Goal: Task Accomplishment & Management: Use online tool/utility

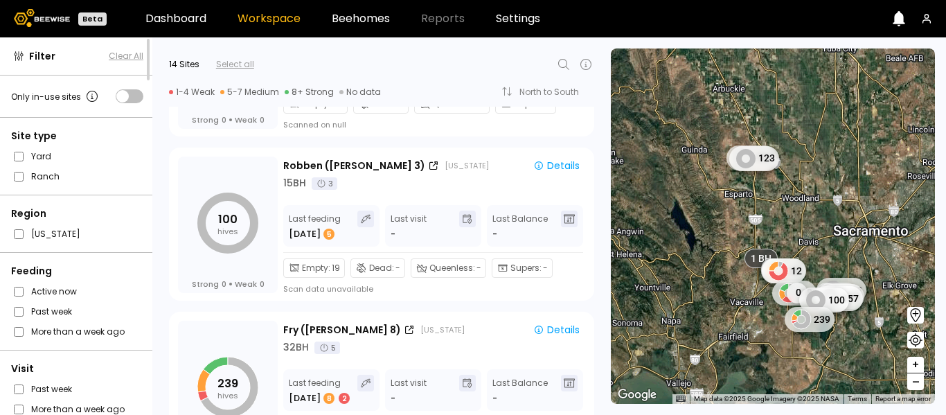
scroll to position [1935, 0]
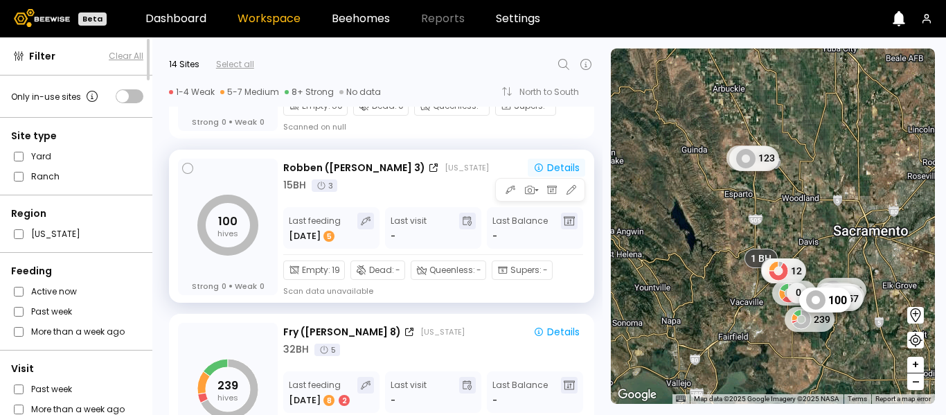
drag, startPoint x: 557, startPoint y: 163, endPoint x: 543, endPoint y: 170, distance: 15.8
click at [543, 170] on div "Details" at bounding box center [556, 168] width 46 height 10
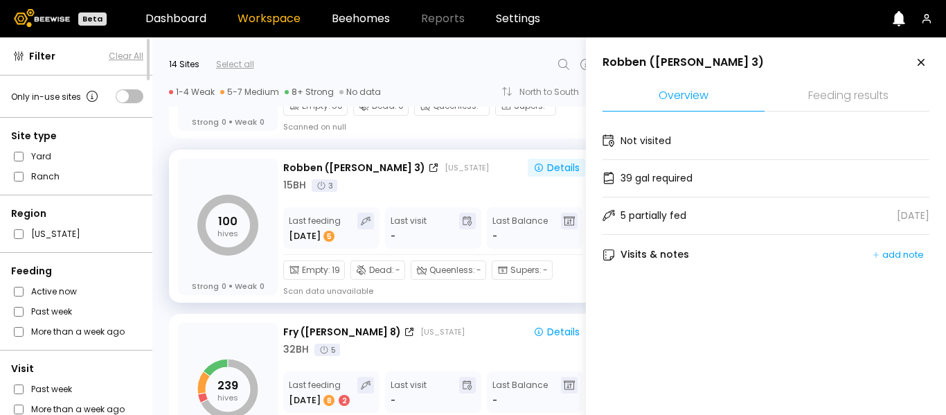
click at [928, 136] on aside "Robben ([PERSON_NAME] 3) Overview Feeding results Not visited 39 gal required 5…" at bounding box center [766, 244] width 360 height 415
click at [828, 102] on li "Feeding results" at bounding box center [849, 97] width 162 height 30
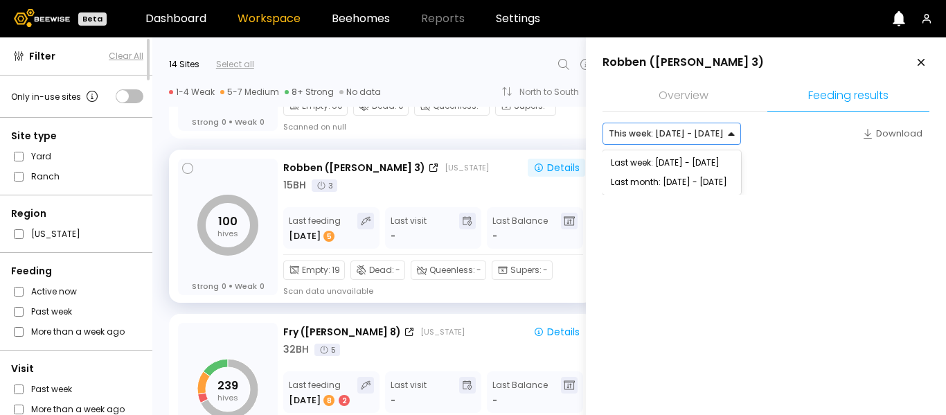
drag, startPoint x: 687, startPoint y: 136, endPoint x: 569, endPoint y: 175, distance: 124.9
click at [569, 175] on div "Filter Clear All Only in-use sites Site type Yard Ranch Region [US_STATE] Feedi…" at bounding box center [473, 226] width 946 height 378
drag, startPoint x: 653, startPoint y: 168, endPoint x: 556, endPoint y: 215, distance: 107.5
click at [556, 215] on div "Filter Clear All Only in-use sites Site type Yard Ranch Region [US_STATE] Feedi…" at bounding box center [473, 226] width 946 height 378
click at [700, 166] on div "Last week: [DATE] - [DATE]" at bounding box center [672, 162] width 139 height 19
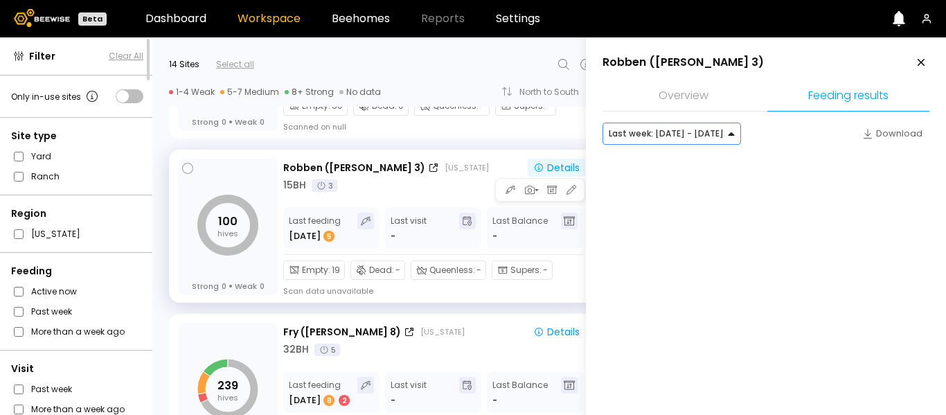
click at [466, 194] on div "Robben ([PERSON_NAME] 3) [US_STATE] Details 15 BH 3 Last feeding [DATE] 5 Last …" at bounding box center [434, 228] width 302 height 138
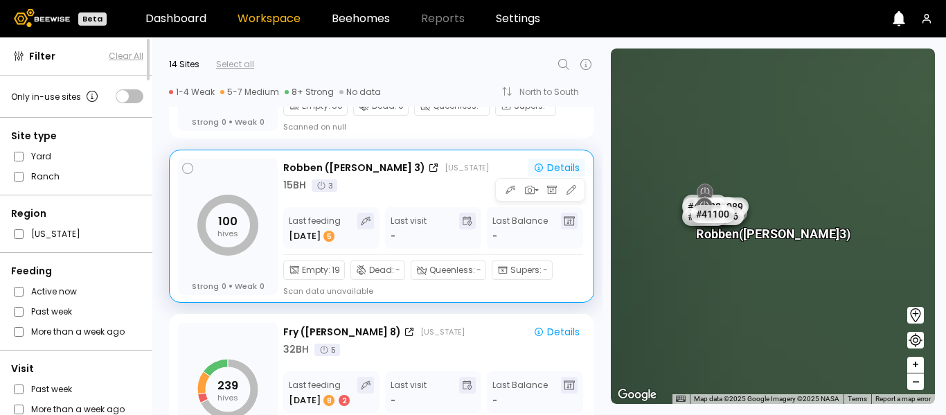
click at [553, 172] on div "Details" at bounding box center [556, 168] width 46 height 10
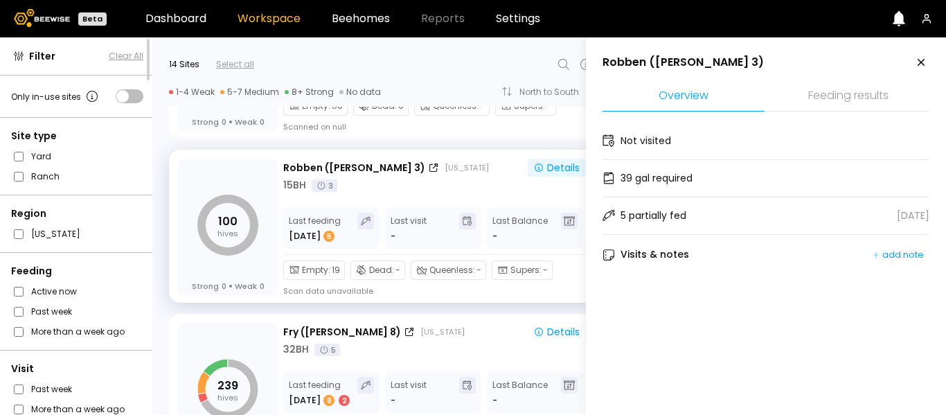
click at [856, 92] on li "Feeding results" at bounding box center [849, 97] width 162 height 30
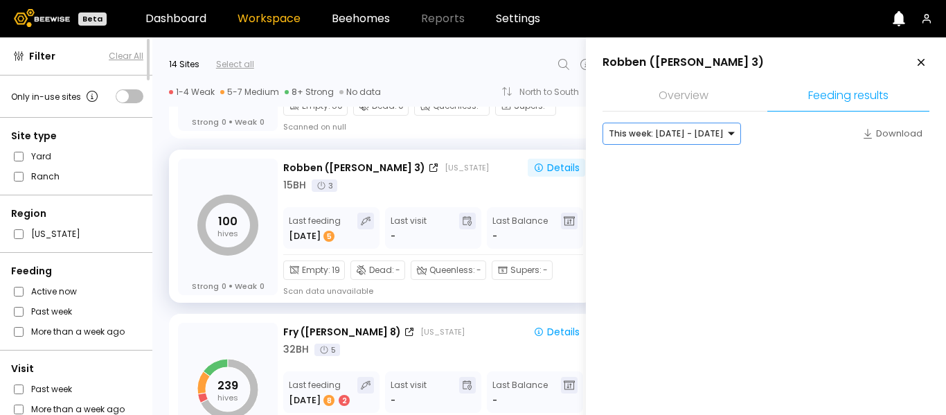
click at [715, 129] on div "This week: [DATE] - [DATE]" at bounding box center [666, 133] width 126 height 21
click at [685, 165] on div "Last week: [DATE] - [DATE]" at bounding box center [672, 162] width 139 height 19
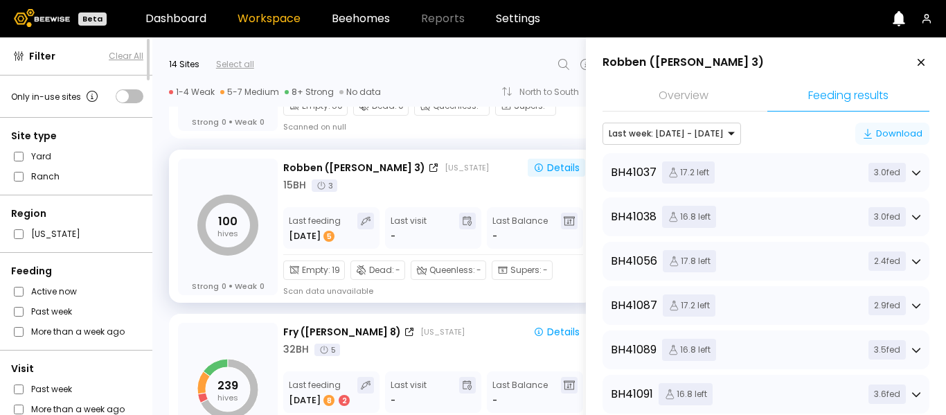
click at [875, 127] on div "Download" at bounding box center [892, 134] width 60 height 14
